Goal: Find contact information: Find contact information

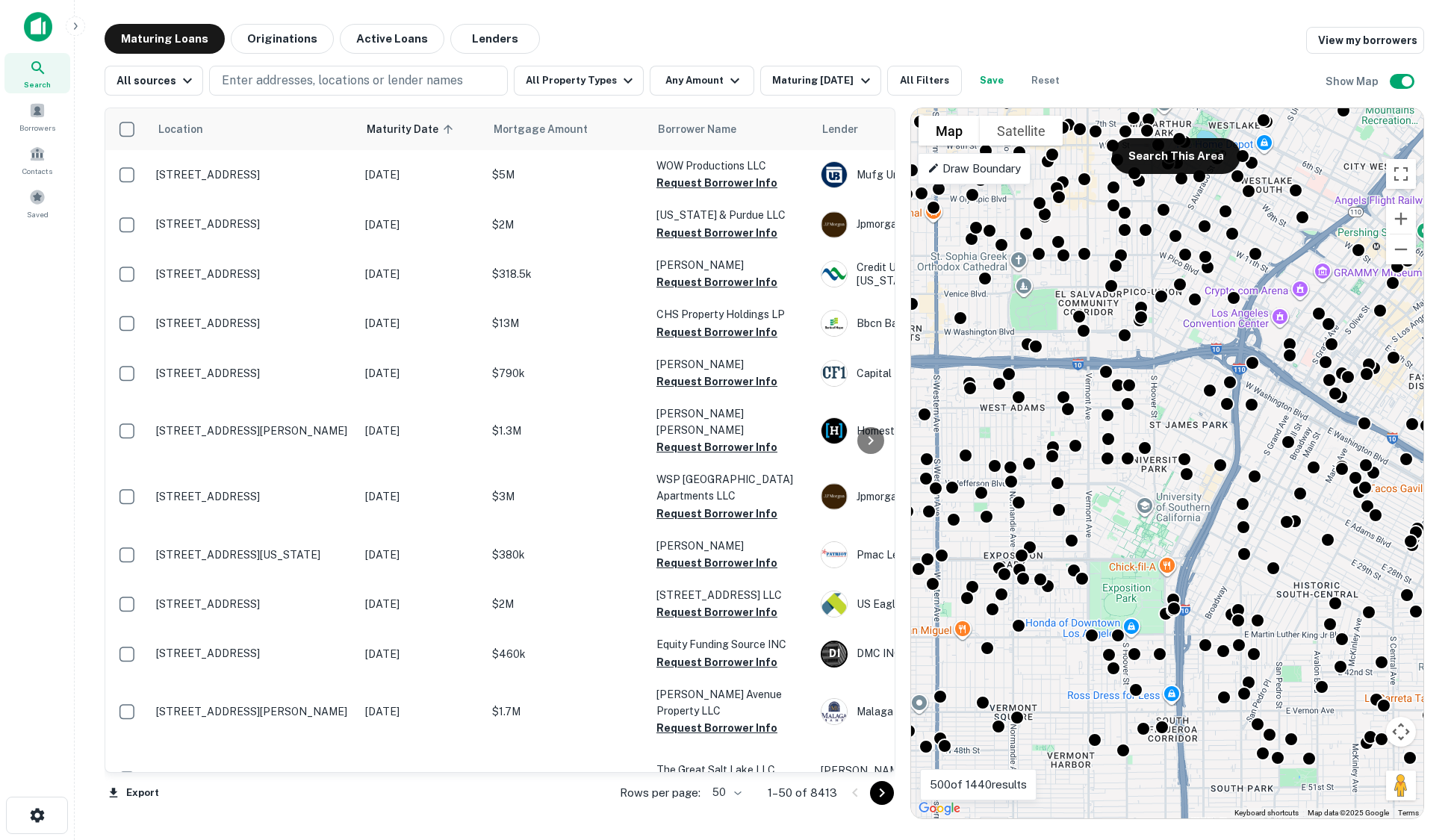
click at [1015, 174] on p "Draw Boundary" at bounding box center [974, 168] width 94 height 18
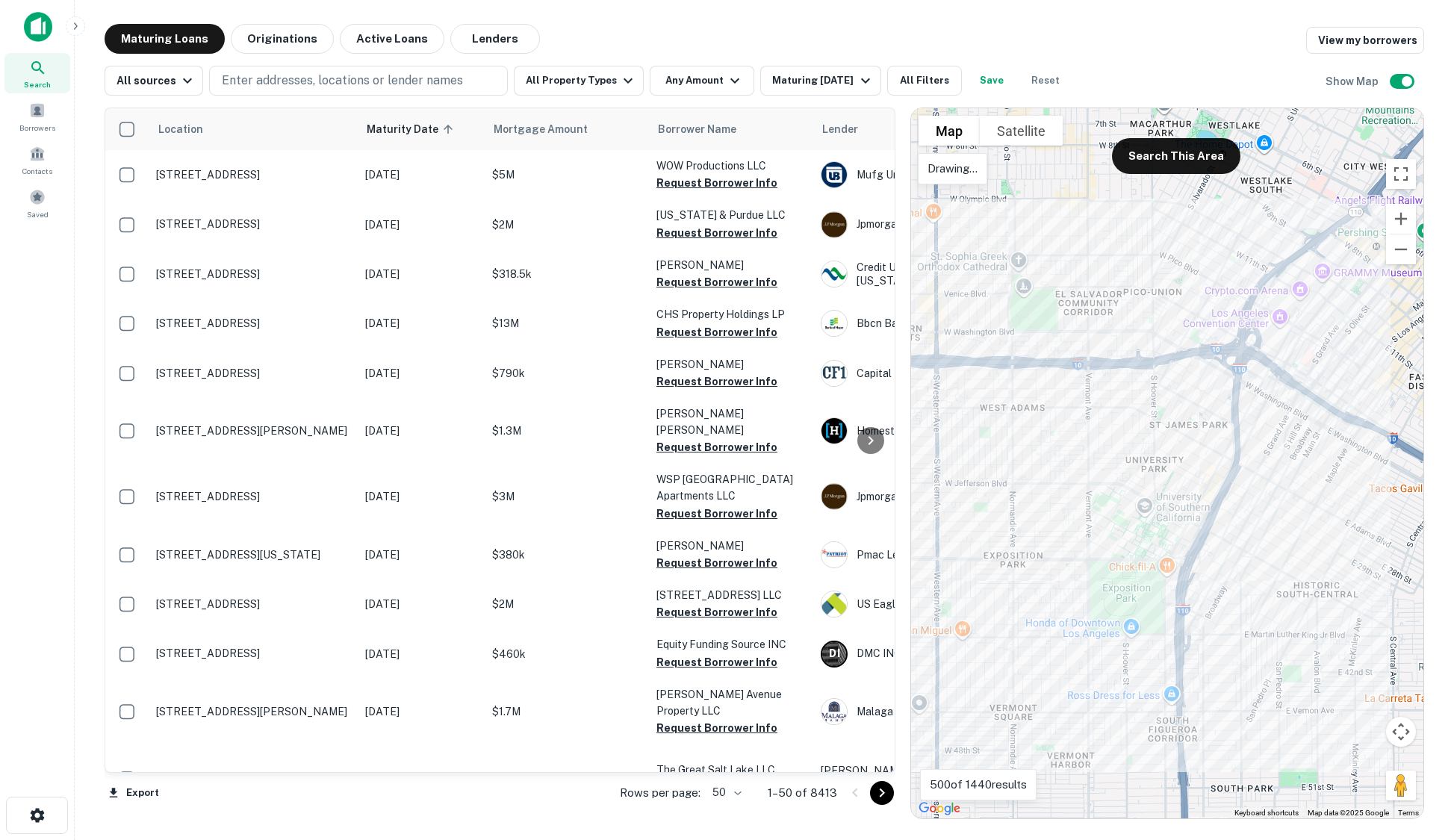
click at [932, 401] on div "To activate drag with keyboard, press Alt + Enter. Once in keyboard drag state,…" at bounding box center [1167, 463] width 512 height 710
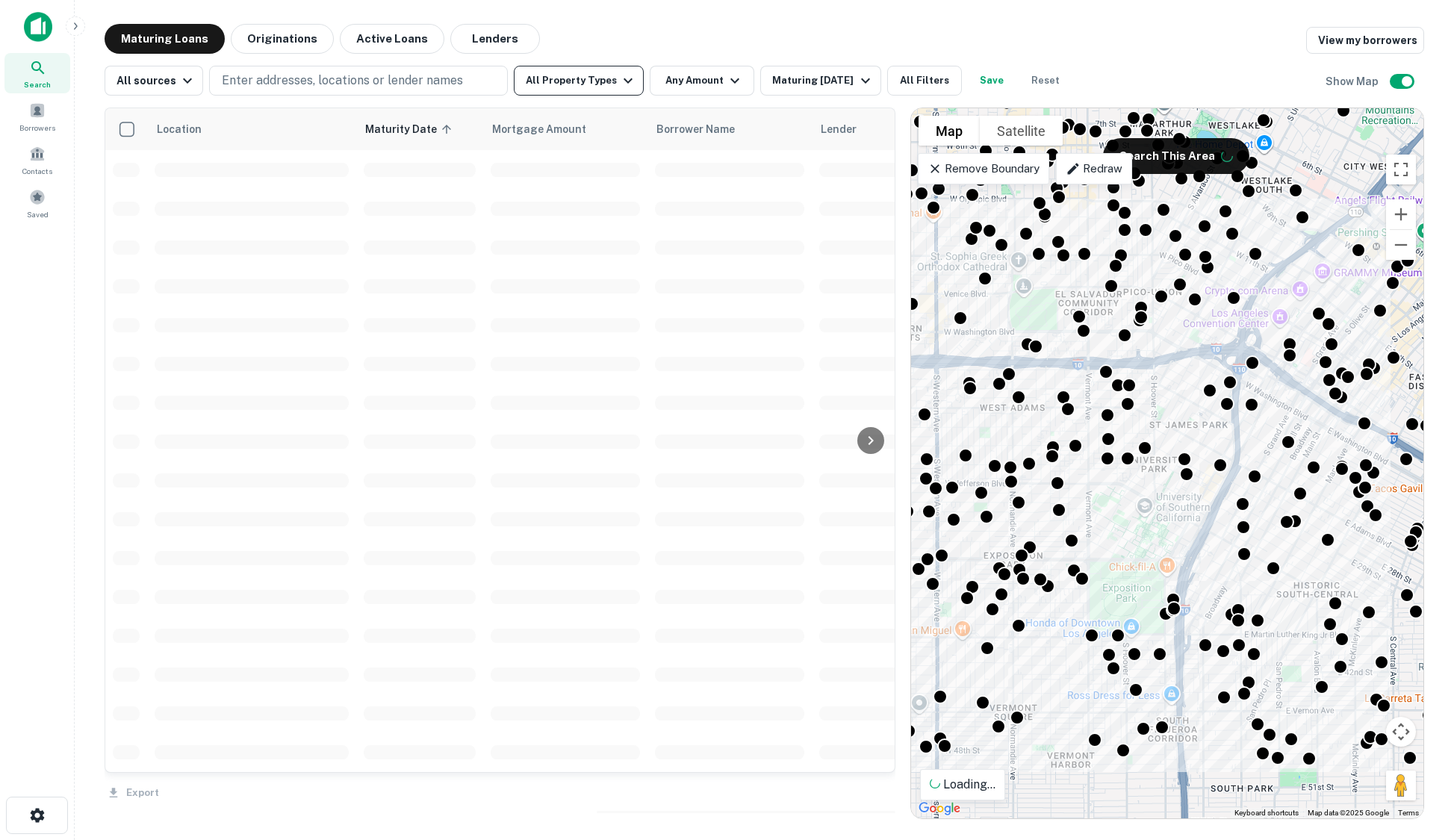
click at [566, 85] on button "All Property Types" at bounding box center [578, 81] width 130 height 30
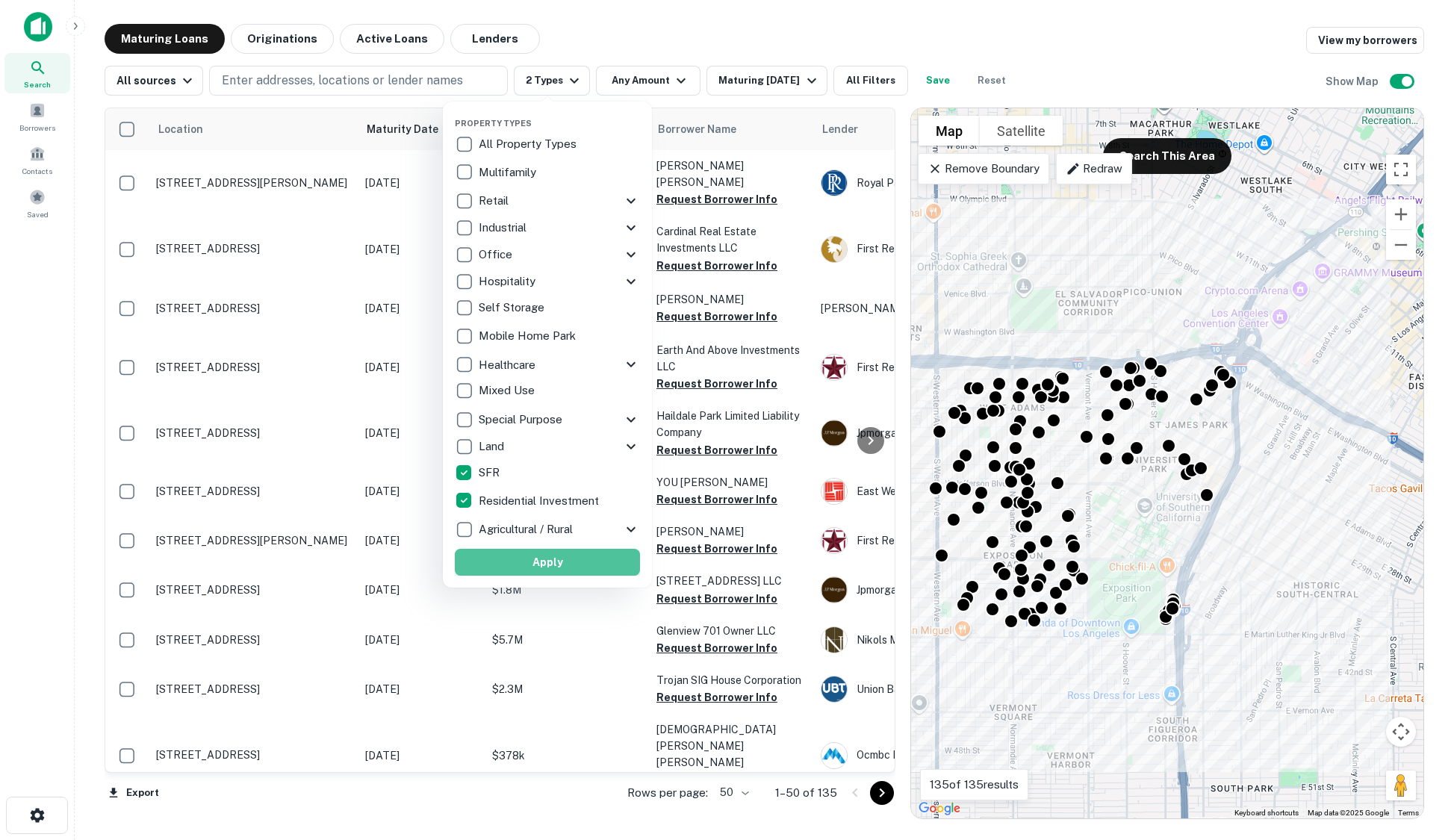
click at [560, 557] on button "Apply" at bounding box center [548, 562] width 185 height 27
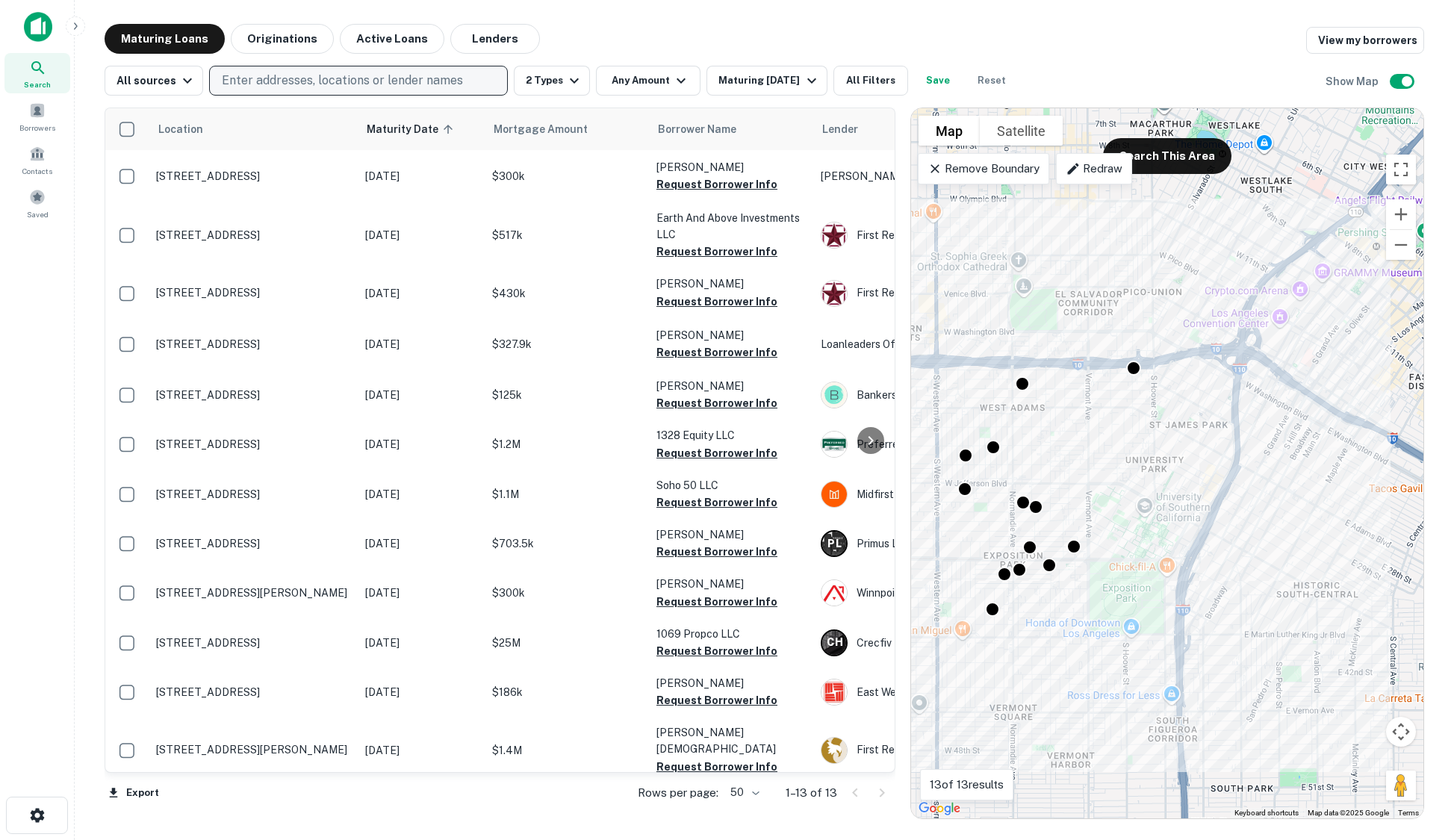
drag, startPoint x: 259, startPoint y: 39, endPoint x: 395, endPoint y: 77, distance: 141.2
click at [259, 39] on button "Originations" at bounding box center [282, 39] width 103 height 30
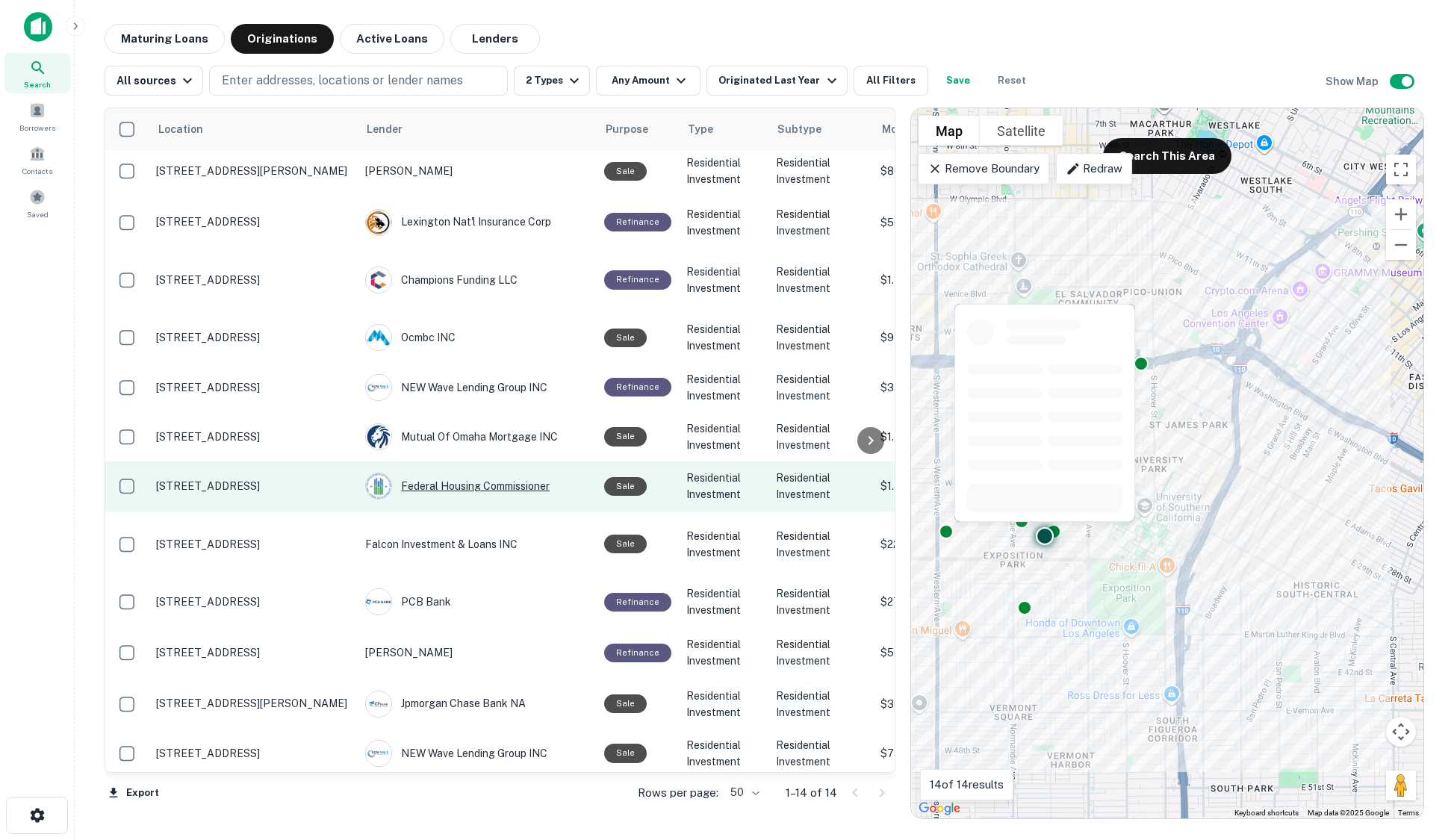
scroll to position [91, 0]
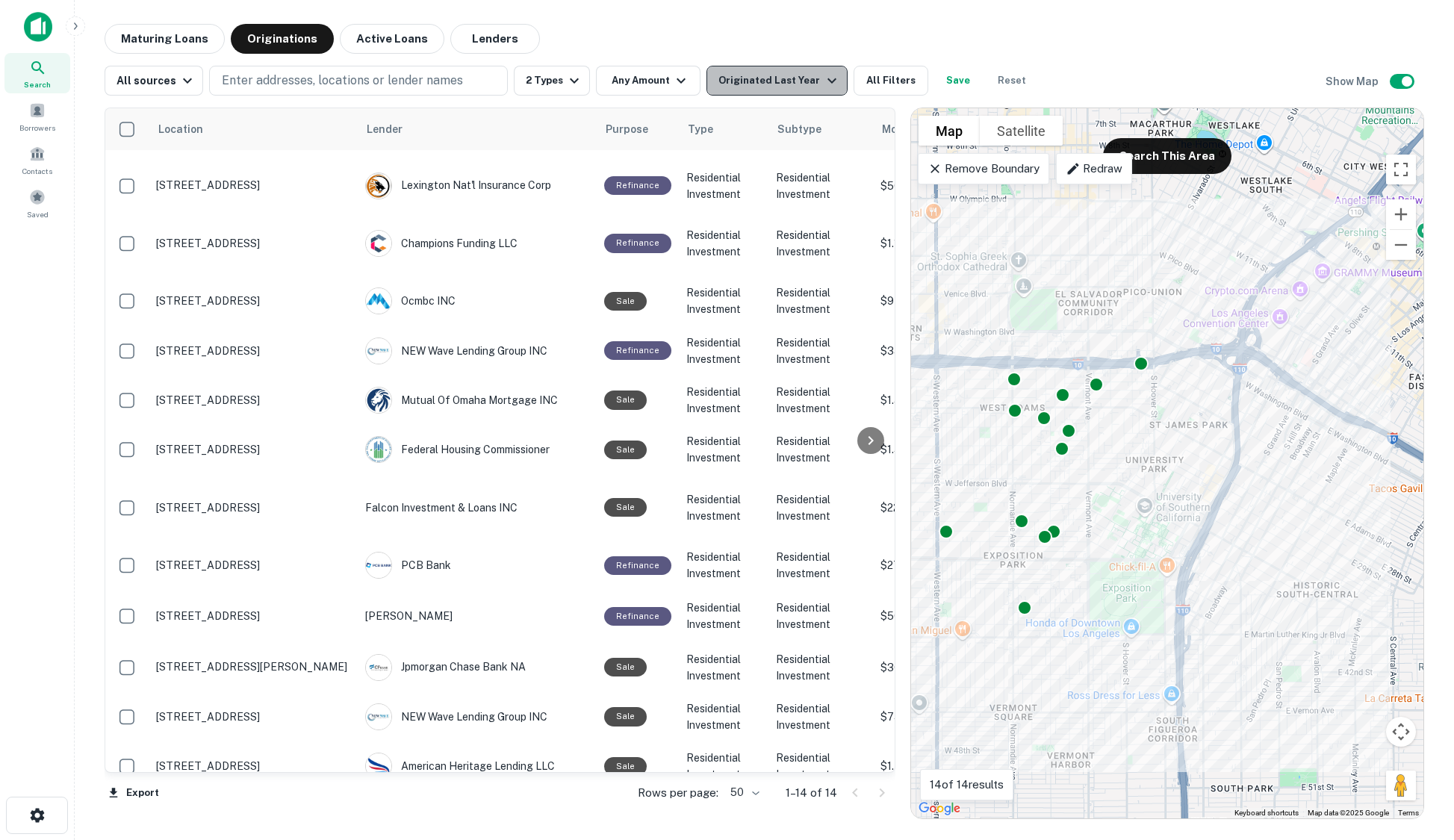
click at [777, 78] on div "Originated Last Year" at bounding box center [779, 80] width 122 height 18
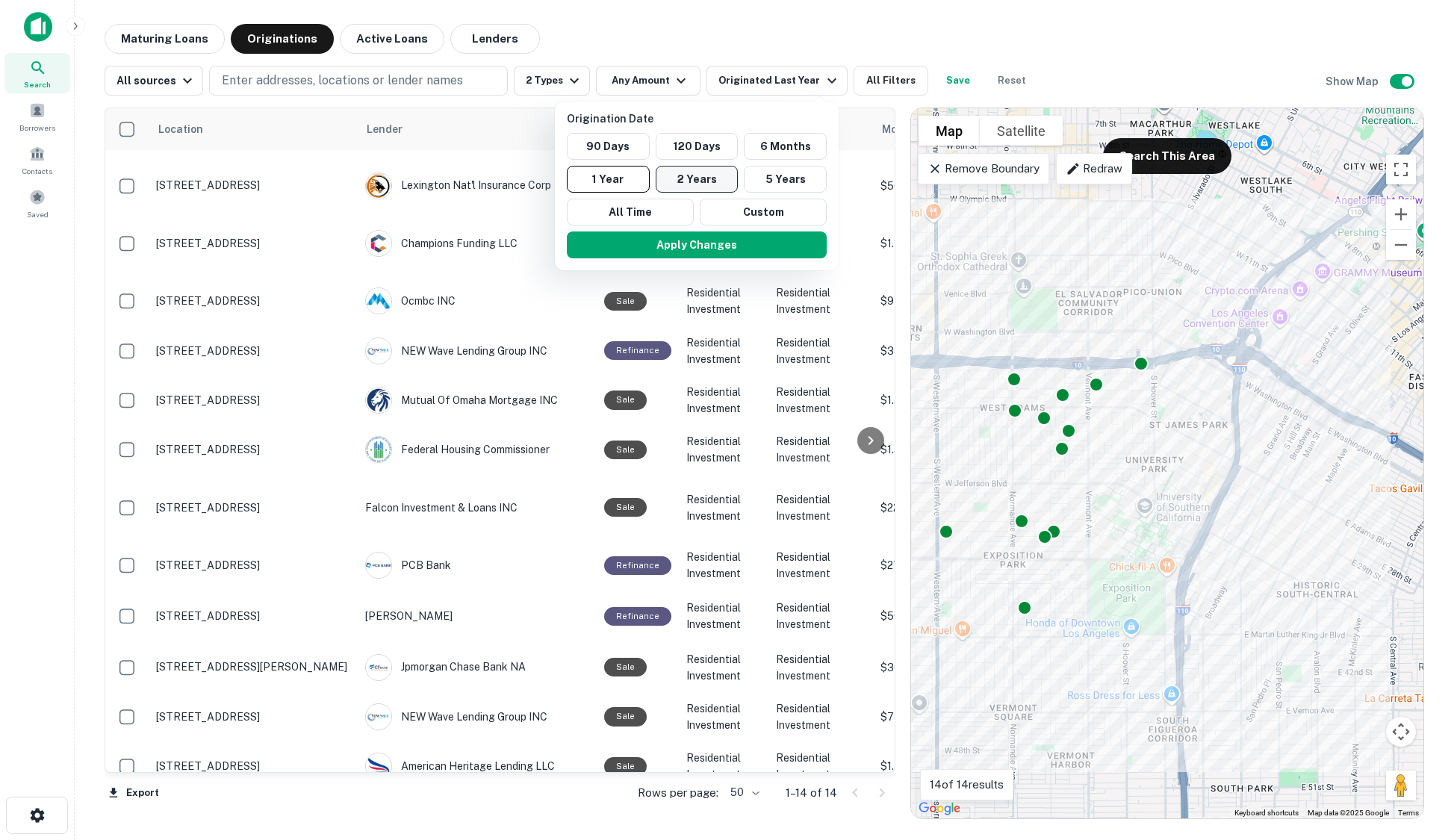
click at [697, 182] on button "2 Years" at bounding box center [696, 179] width 83 height 27
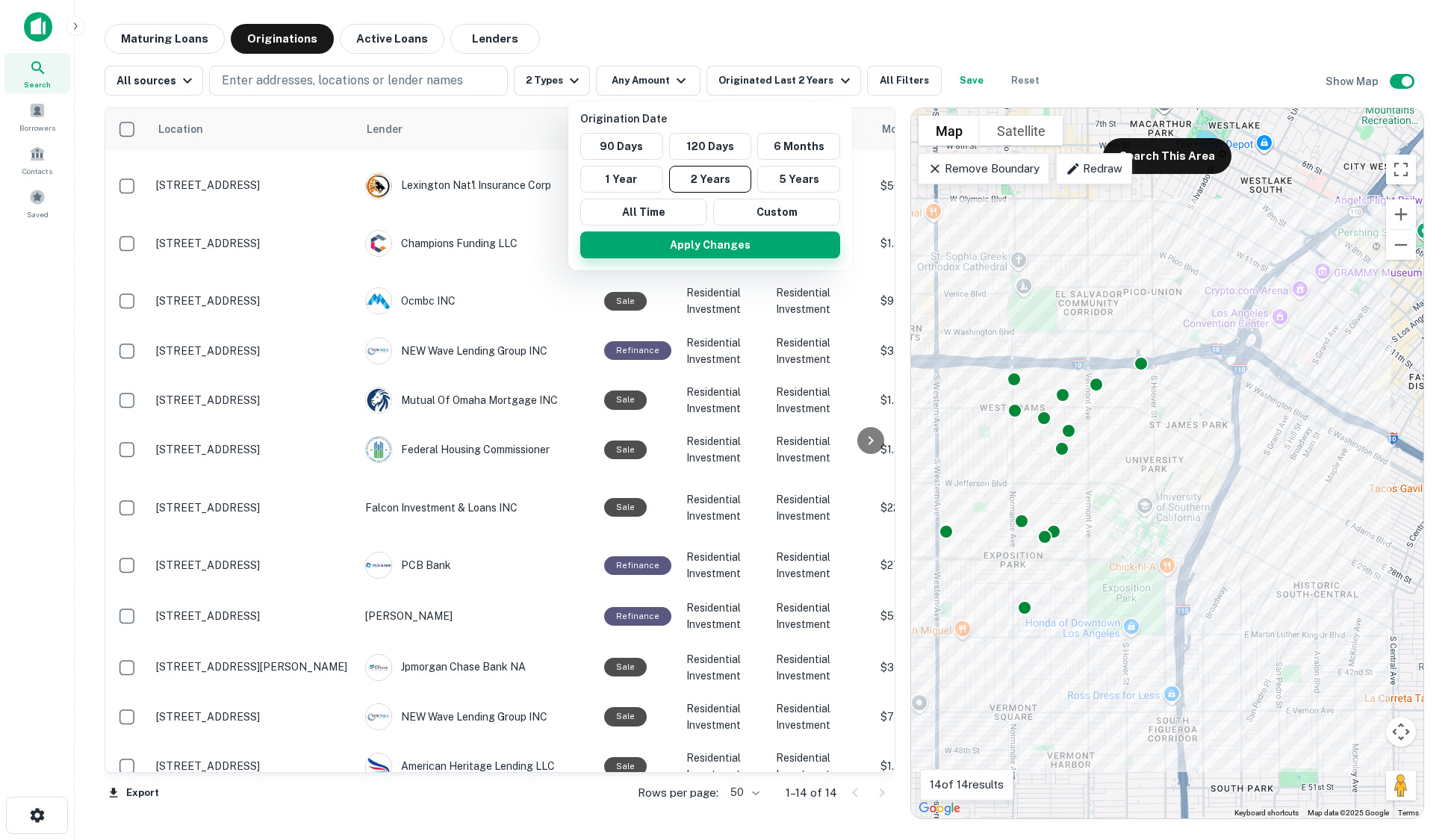
click at [703, 250] on button "Apply Changes" at bounding box center [710, 244] width 260 height 27
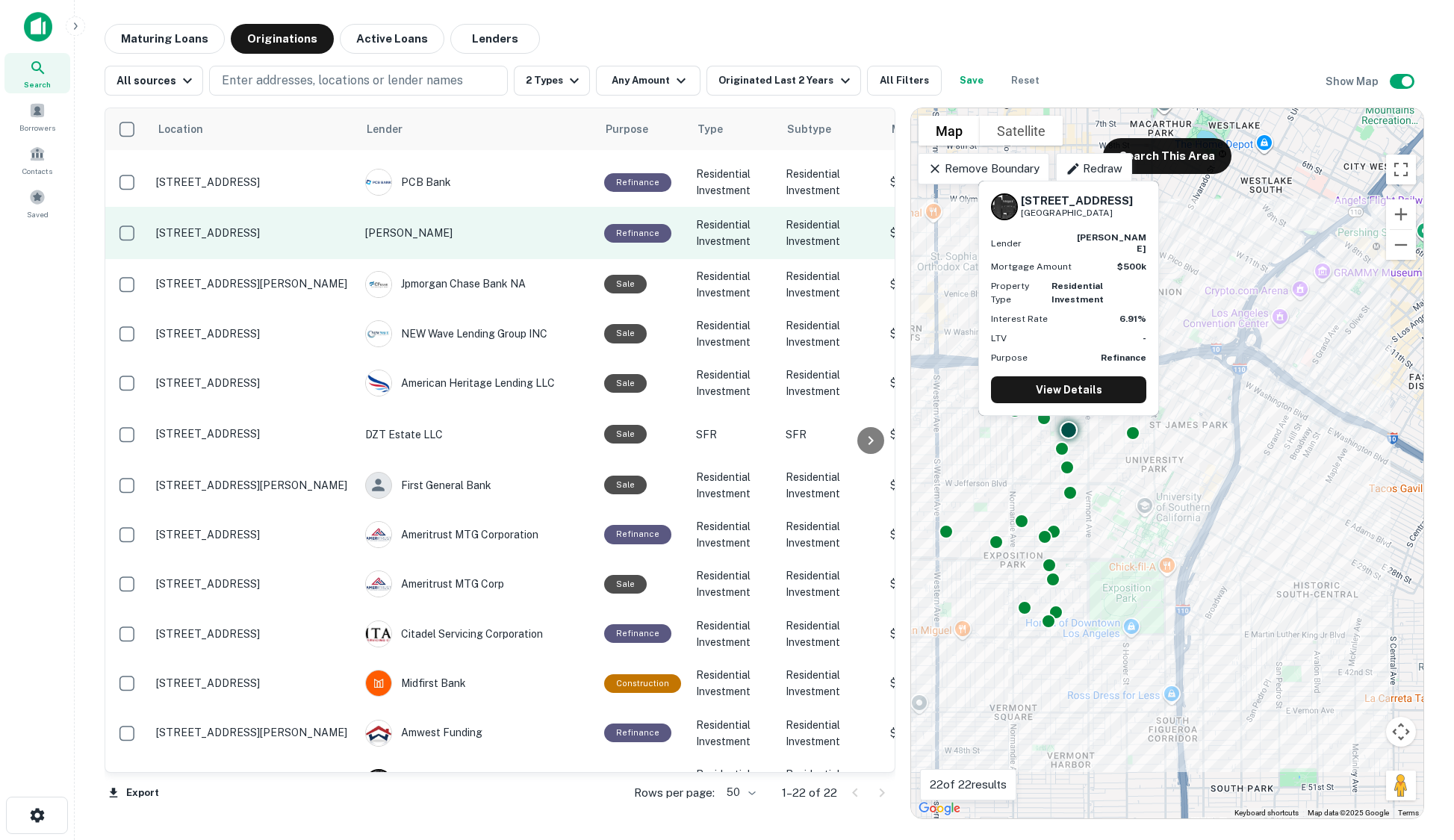
scroll to position [490, 0]
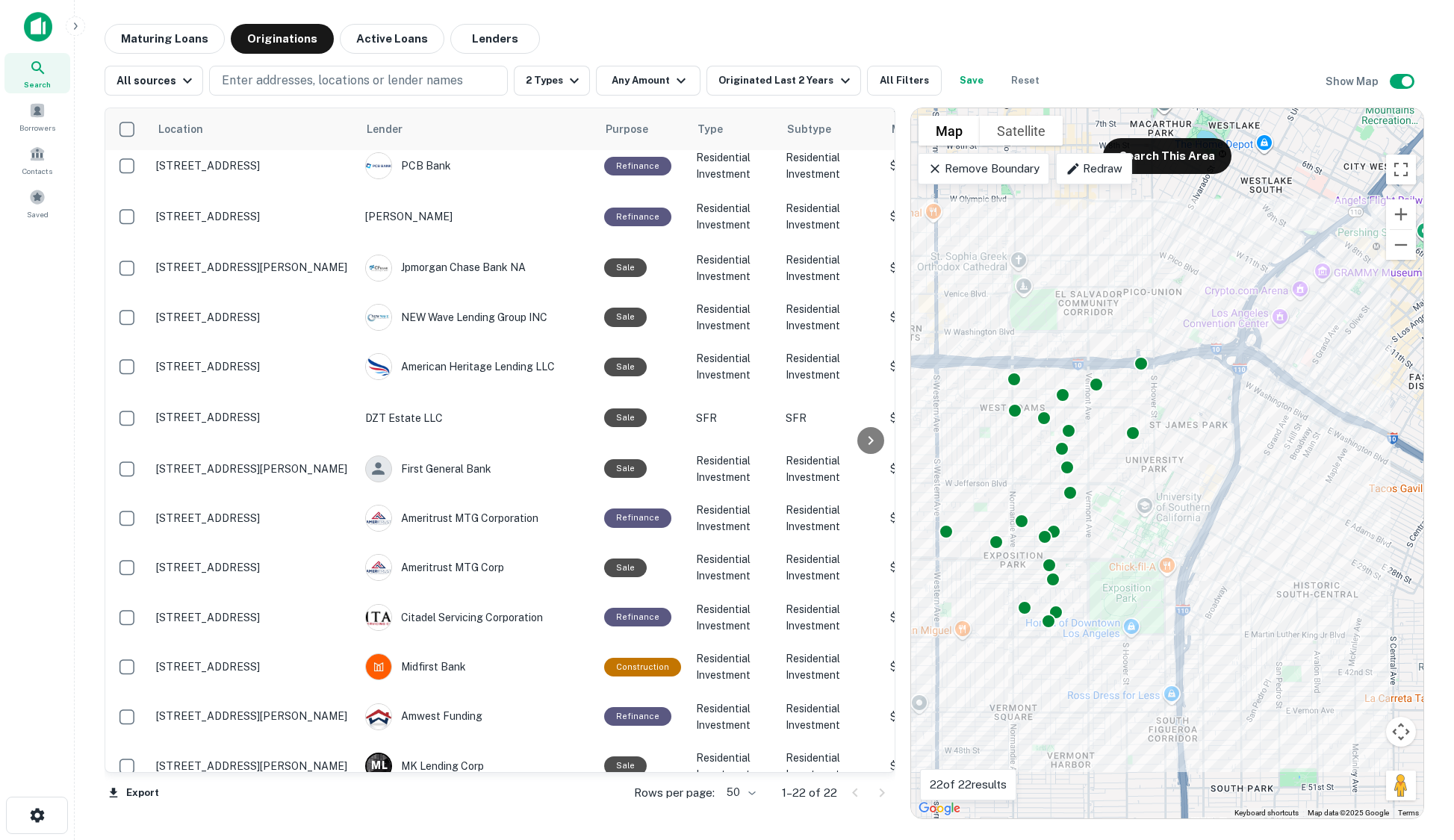
click at [1239, 47] on div "Maturing Loans Originations Active Loans Lenders" at bounding box center [764, 39] width 1320 height 30
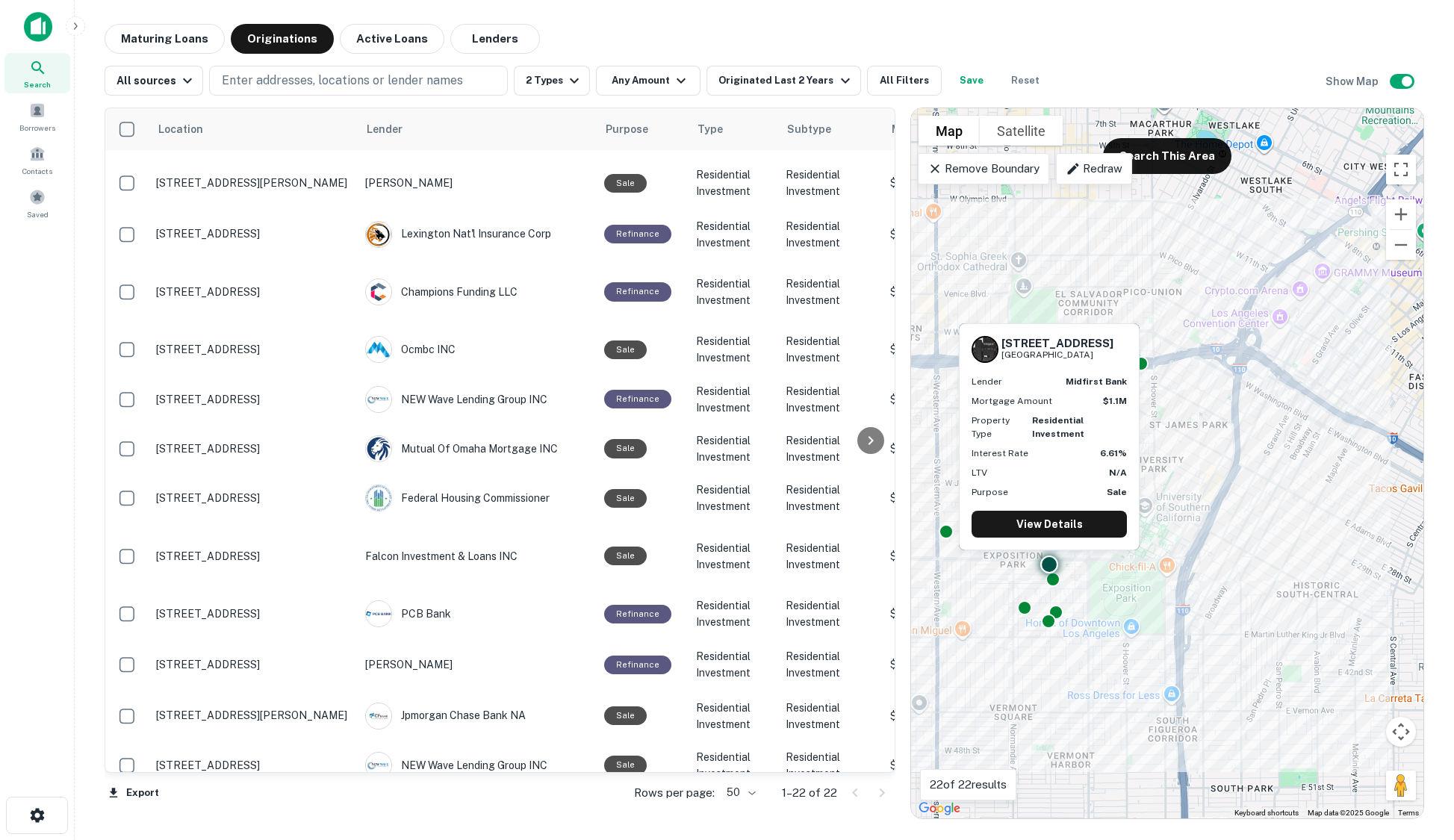
scroll to position [0, 0]
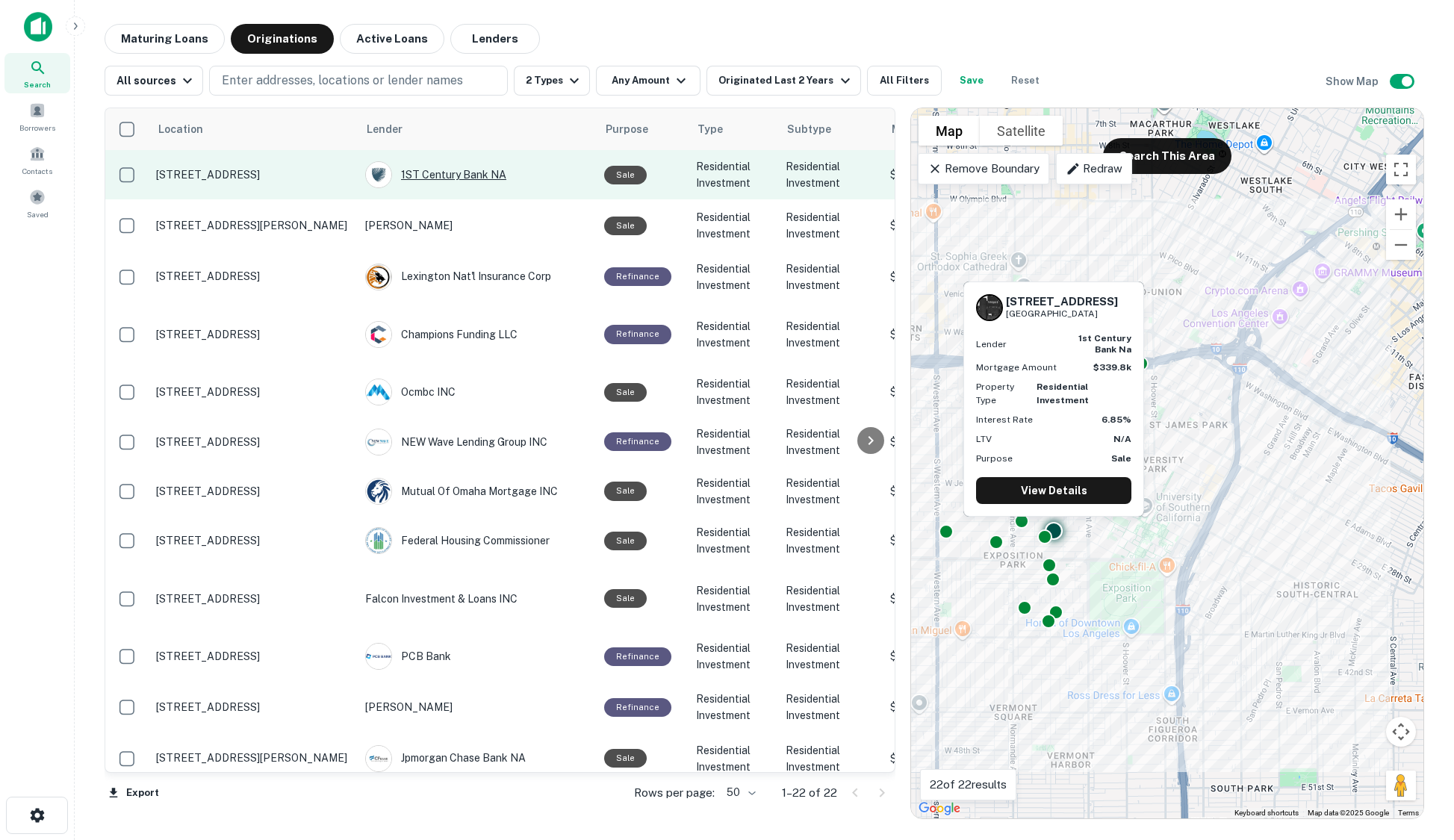
click at [472, 171] on div "1ST Century Bank NA" at bounding box center [477, 174] width 224 height 27
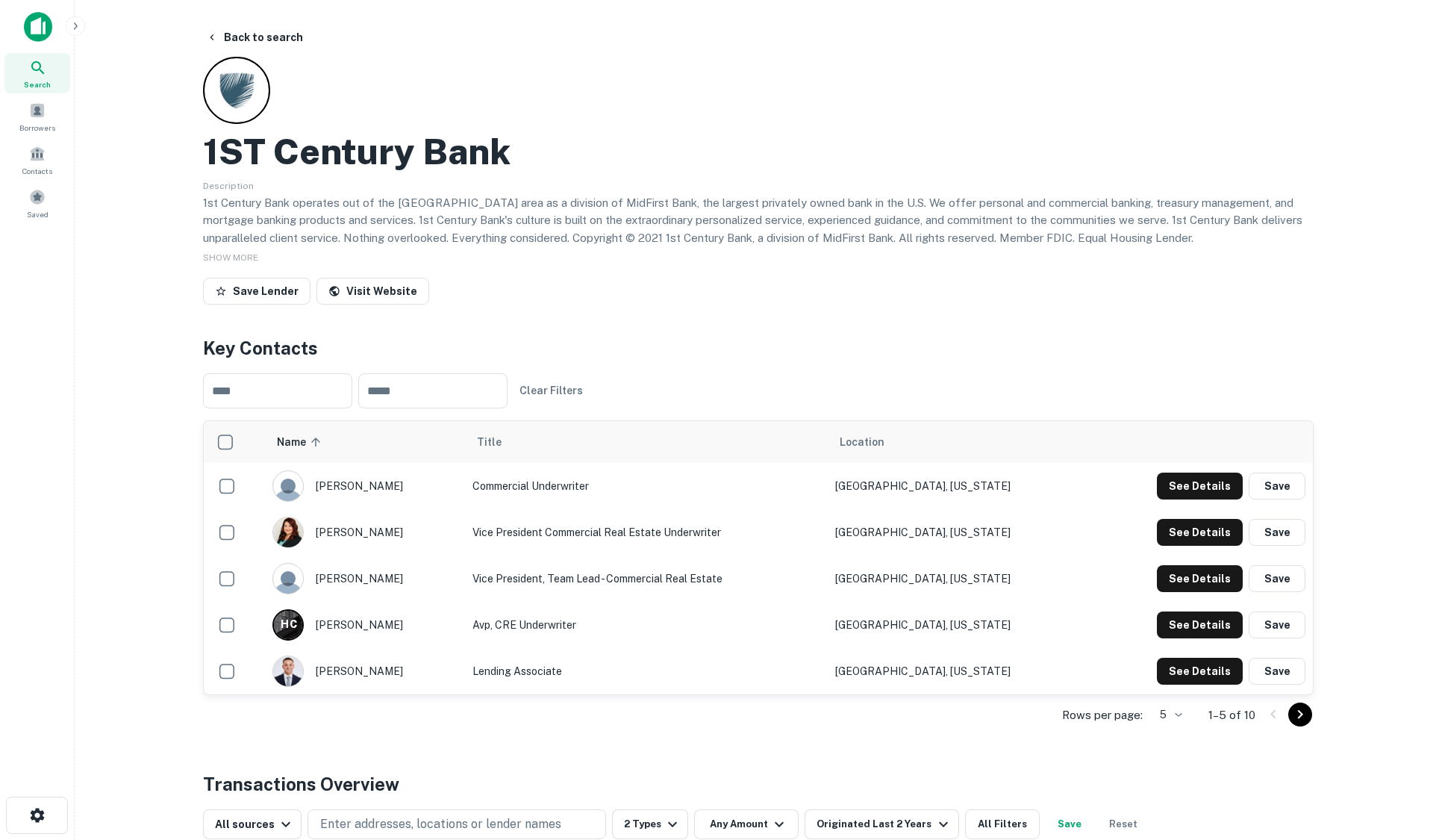
click at [846, 294] on div "Save Lender Visit Website" at bounding box center [758, 294] width 1111 height 33
click at [697, 579] on td "Vice President, Team Lead - Commercial Real Estate" at bounding box center [647, 578] width 364 height 46
click at [1198, 589] on button "See Details" at bounding box center [1199, 578] width 86 height 27
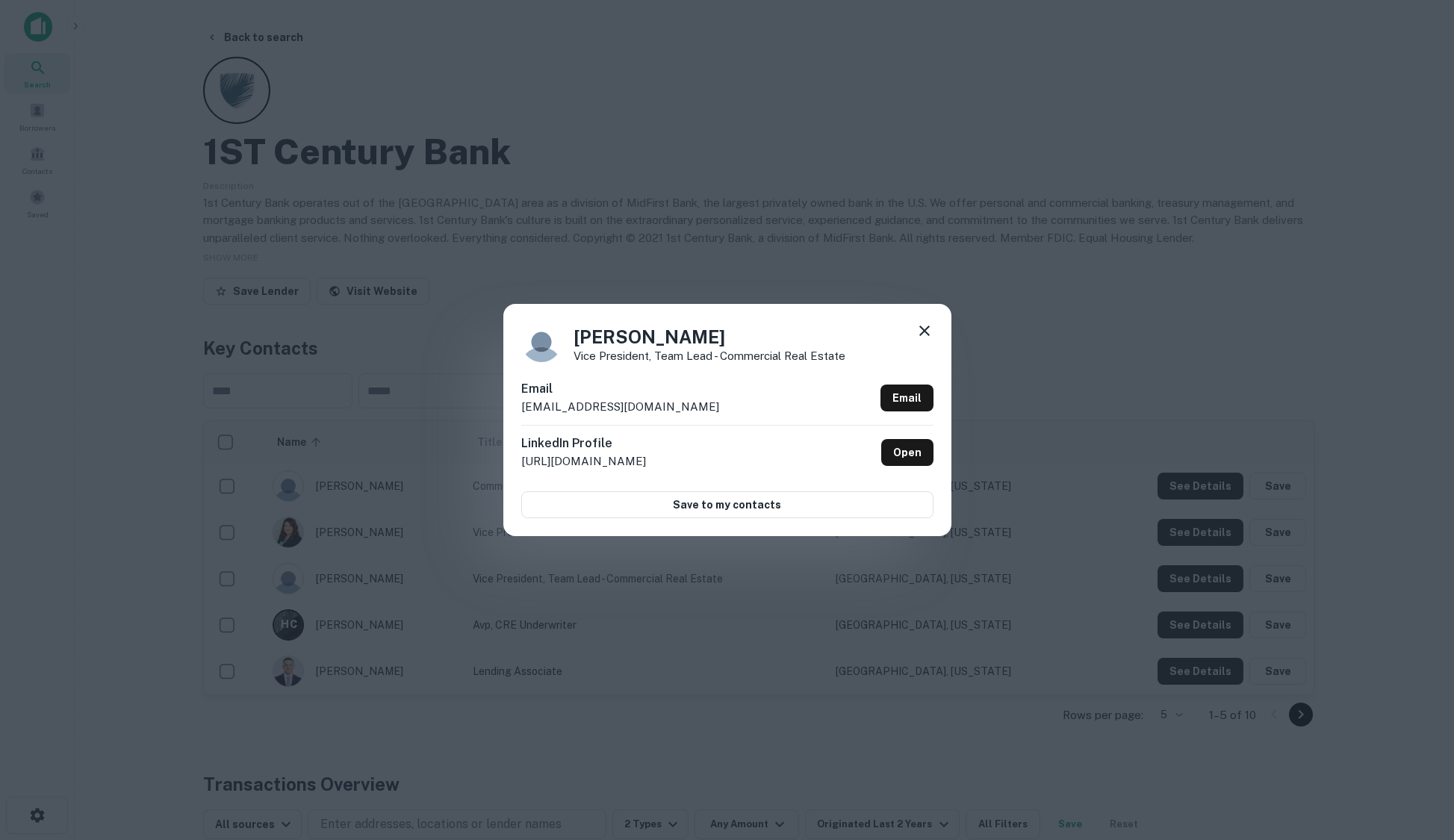
click at [642, 405] on div "Email [EMAIL_ADDRESS][DOMAIN_NAME] Email" at bounding box center [727, 402] width 412 height 45
drag, startPoint x: 634, startPoint y: 408, endPoint x: 522, endPoint y: 410, distance: 112.0
click at [522, 410] on div "Email [EMAIL_ADDRESS][DOMAIN_NAME] Email" at bounding box center [727, 402] width 412 height 45
copy p "[EMAIL_ADDRESS][DOMAIN_NAME]"
click at [579, 228] on div "[PERSON_NAME] Vice President, Team Lead - Commercial Real Estate Email [EMAIL_A…" at bounding box center [727, 420] width 1454 height 840
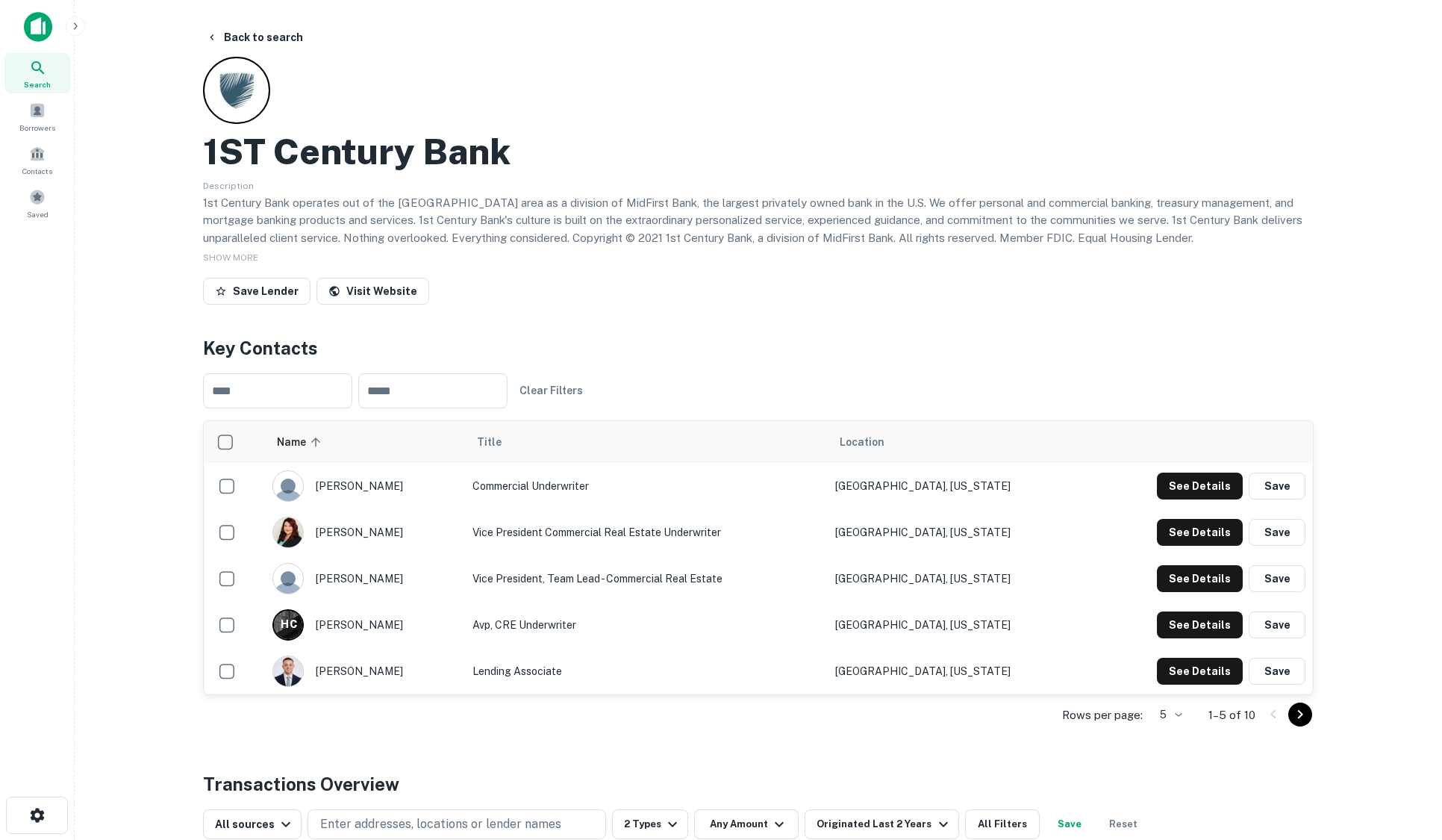
click at [744, 118] on div "1ST Century Bank Description 1st Century Bank operates out of the [GEOGRAPHIC_D…" at bounding box center [758, 183] width 1111 height 254
click at [279, 41] on button "Back to search" at bounding box center [255, 37] width 109 height 27
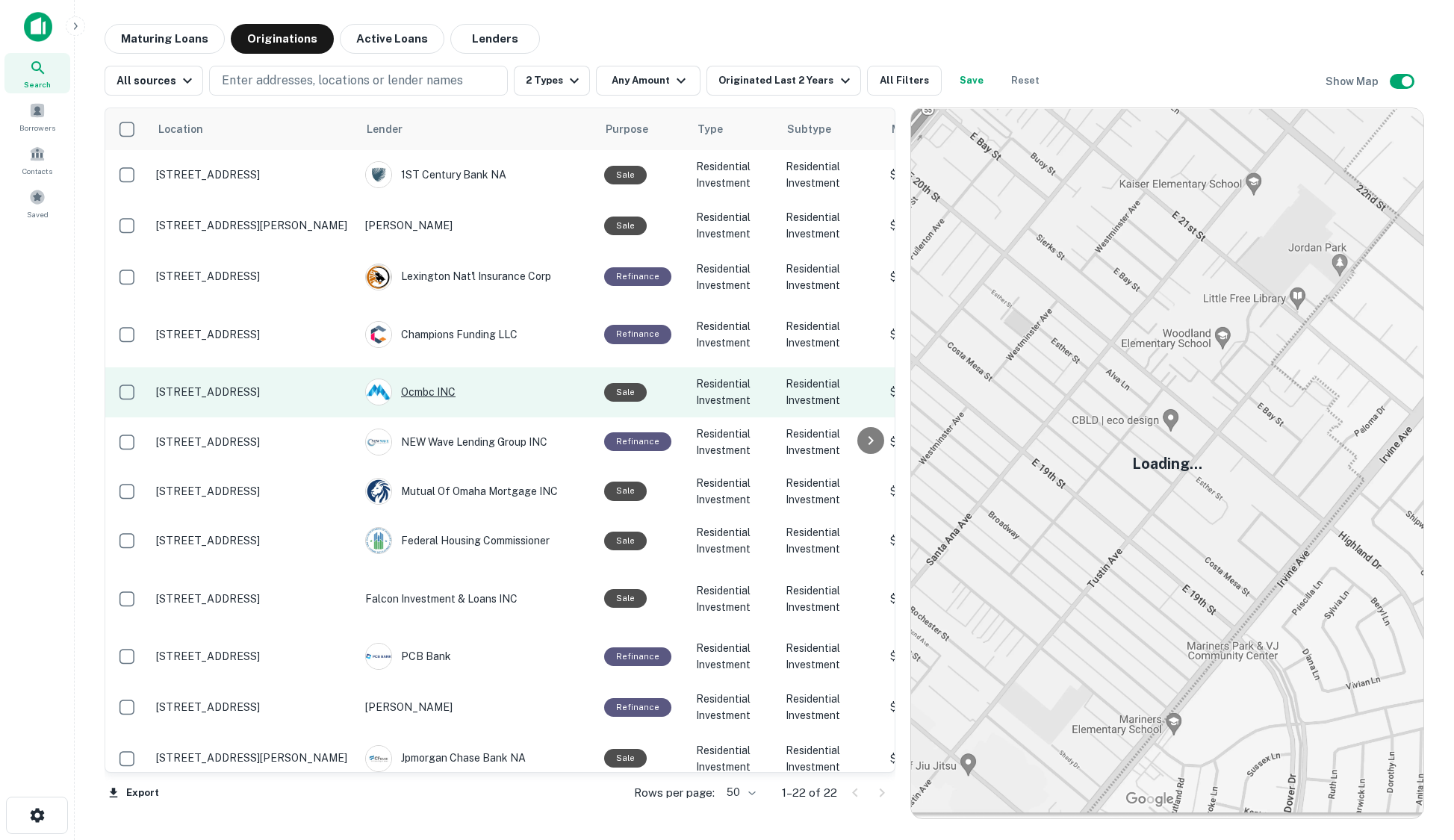
click at [432, 379] on div "Ocmbc INC" at bounding box center [477, 392] width 224 height 27
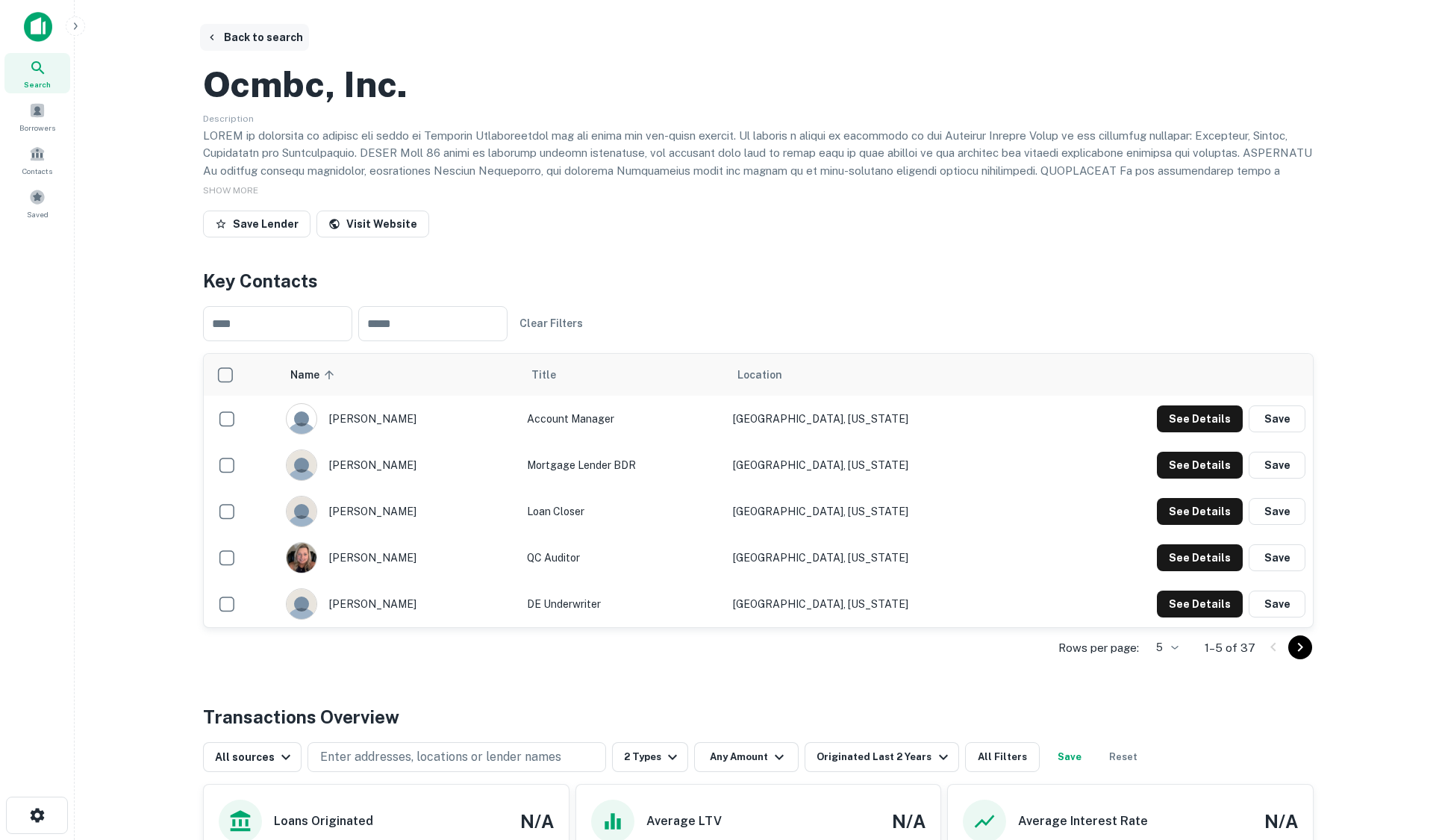
click at [273, 36] on button "Back to search" at bounding box center [255, 37] width 109 height 27
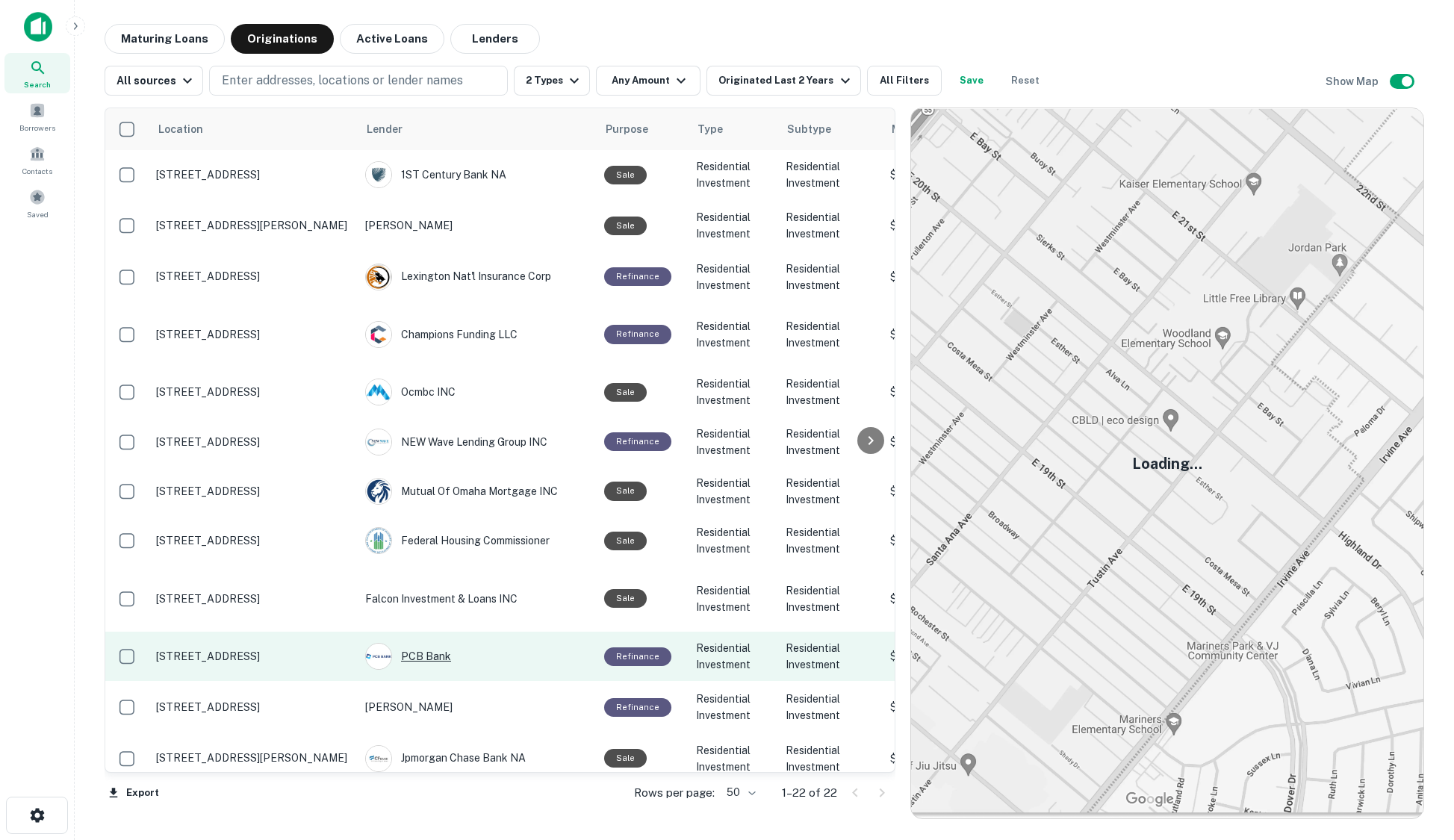
click at [425, 643] on div "PCB Bank" at bounding box center [477, 656] width 224 height 27
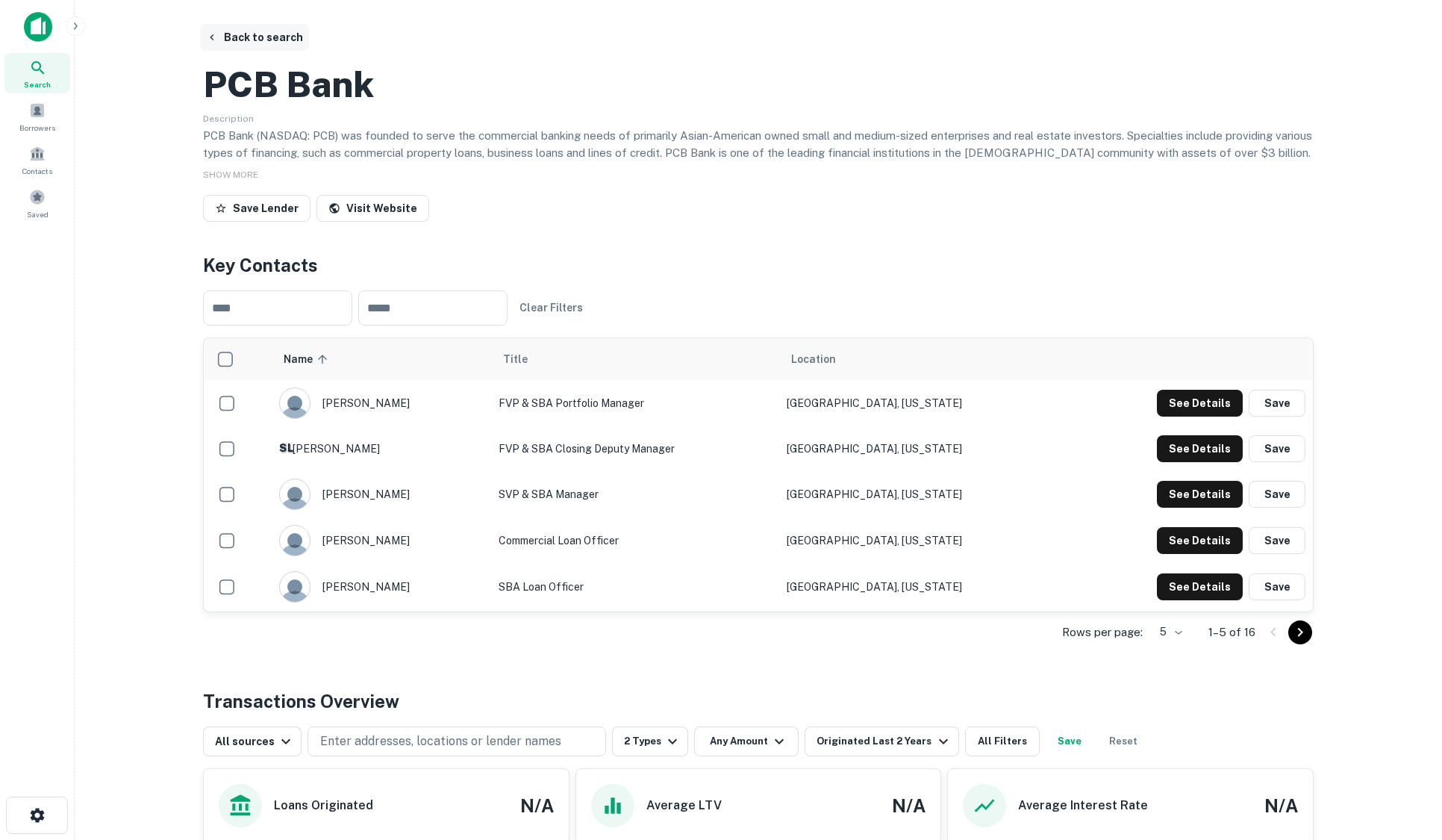
click at [238, 31] on button "Back to search" at bounding box center [255, 37] width 109 height 27
